Goal: Information Seeking & Learning: Learn about a topic

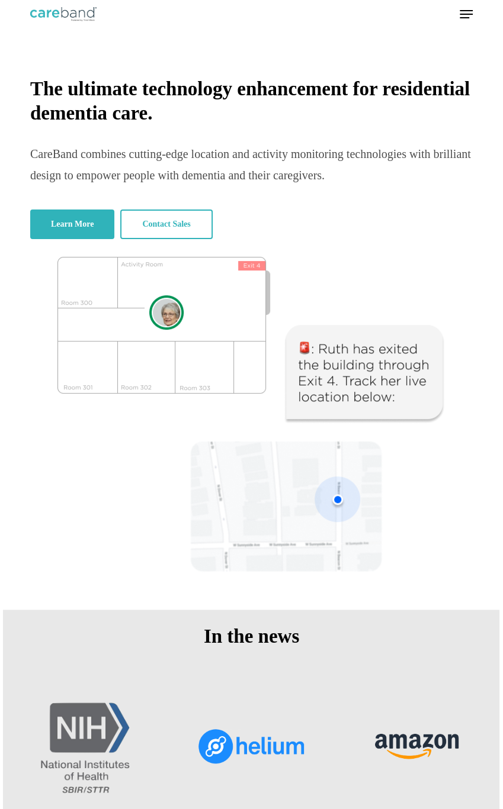
click at [465, 9] on span "Navigation Menu" at bounding box center [465, 14] width 13 height 12
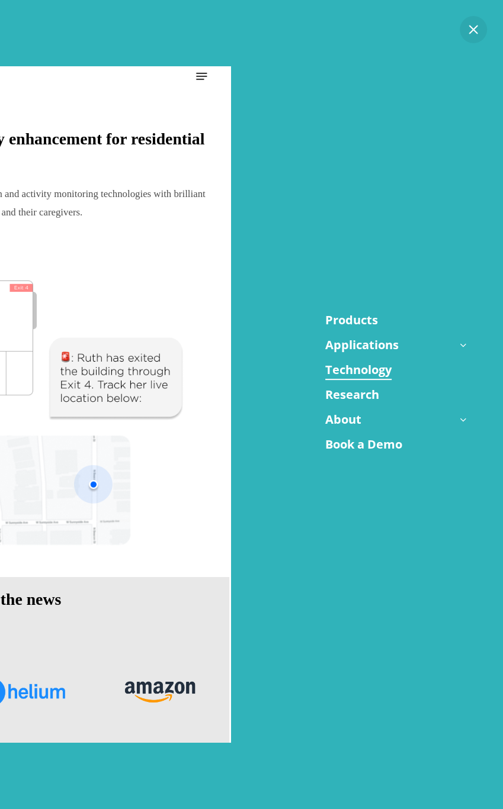
click at [363, 369] on link "Technology" at bounding box center [358, 370] width 66 height 18
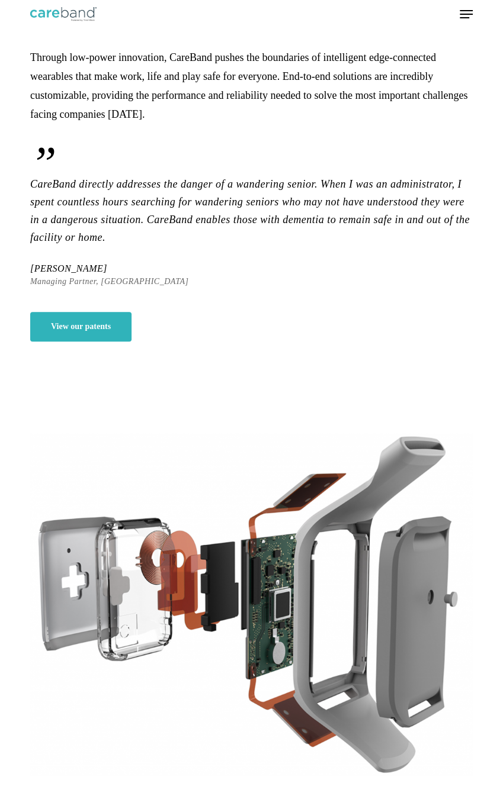
scroll to position [59, 0]
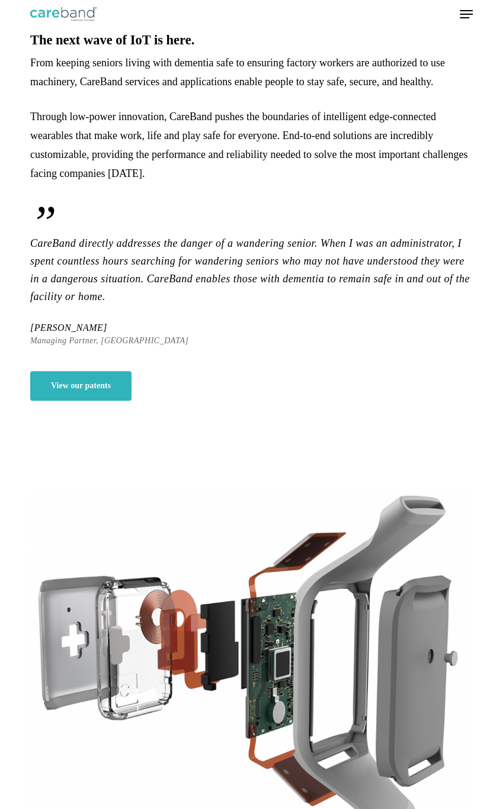
click at [461, 14] on icon "Navigation Menu" at bounding box center [465, 14] width 13 height 1
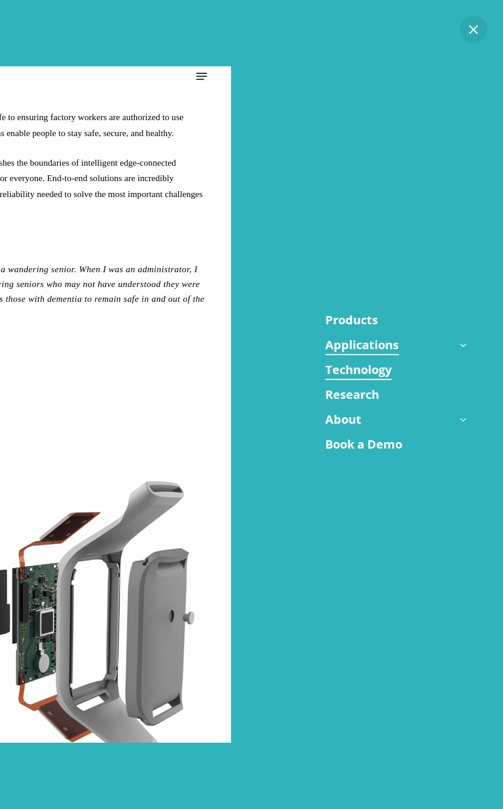
click at [367, 343] on link "Applications" at bounding box center [361, 345] width 73 height 18
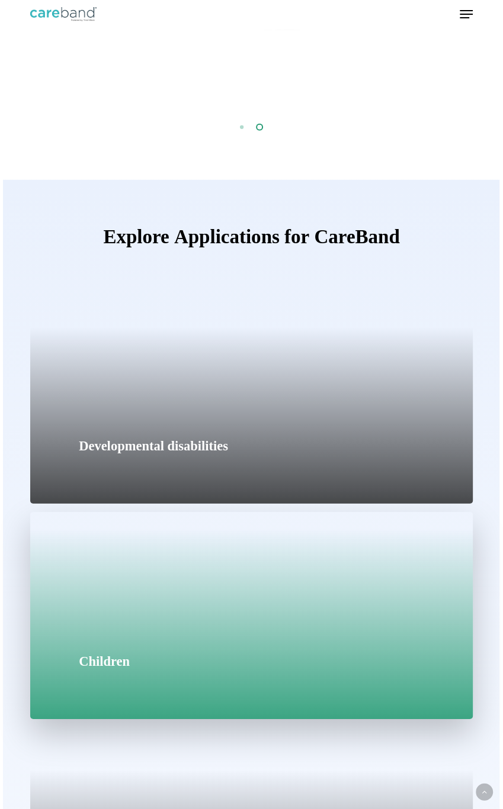
scroll to position [1835, 0]
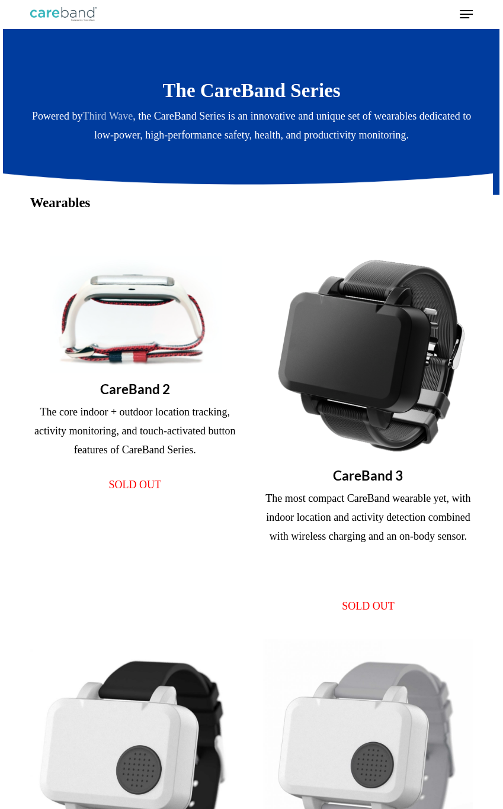
click at [400, 204] on h3 "Wearables" at bounding box center [251, 203] width 442 height 17
